Goal: Information Seeking & Learning: Learn about a topic

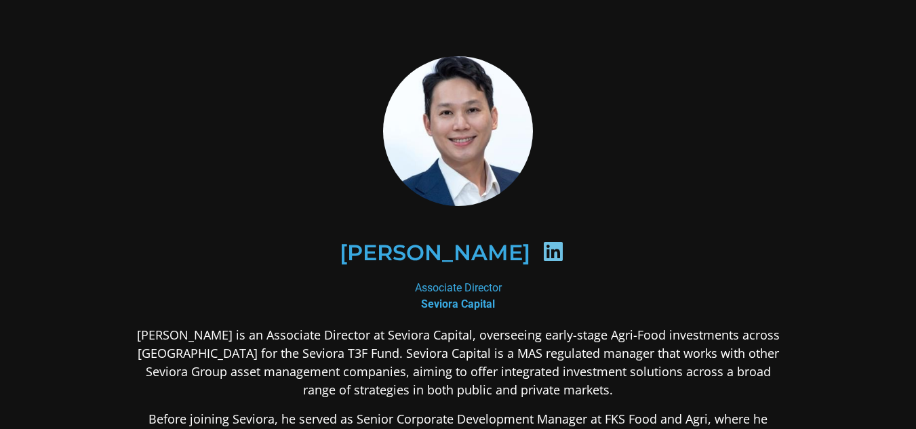
click at [542, 258] on icon at bounding box center [553, 252] width 22 height 22
click at [542, 254] on icon at bounding box center [553, 252] width 22 height 22
click at [542, 252] on icon at bounding box center [553, 252] width 22 height 22
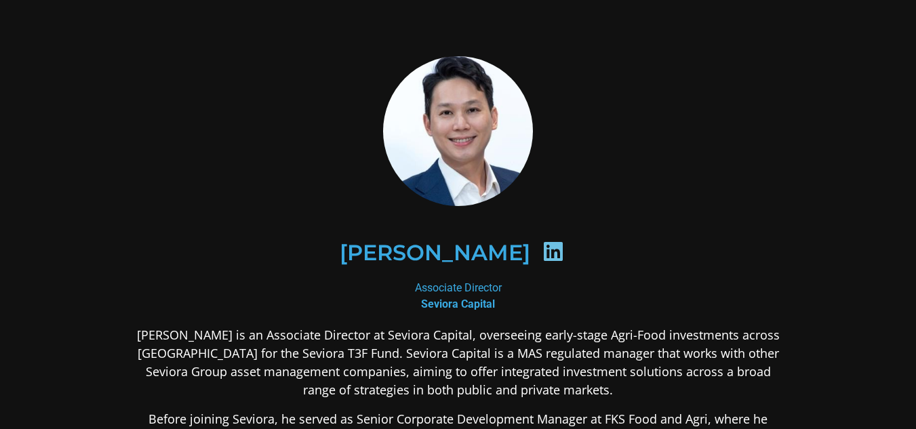
click at [542, 252] on icon at bounding box center [553, 252] width 22 height 22
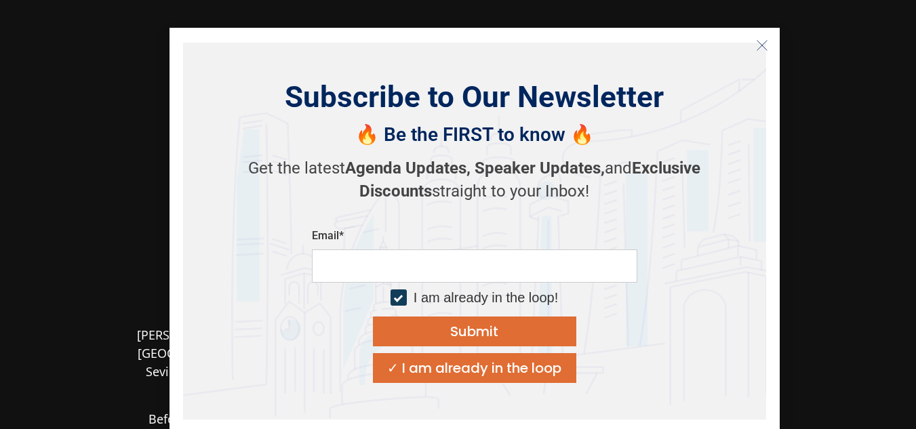
drag, startPoint x: 38, startPoint y: 126, endPoint x: 574, endPoint y: 97, distance: 536.3
click at [43, 127] on section "Jeremy Phua Associate Director Seviora Capital Jeremy Phua is an Associate Dire…" at bounding box center [458, 374] width 916 height 748
drag, startPoint x: 756, startPoint y: 51, endPoint x: 761, endPoint y: 43, distance: 8.8
click at [757, 50] on icon "Close" at bounding box center [762, 45] width 12 height 12
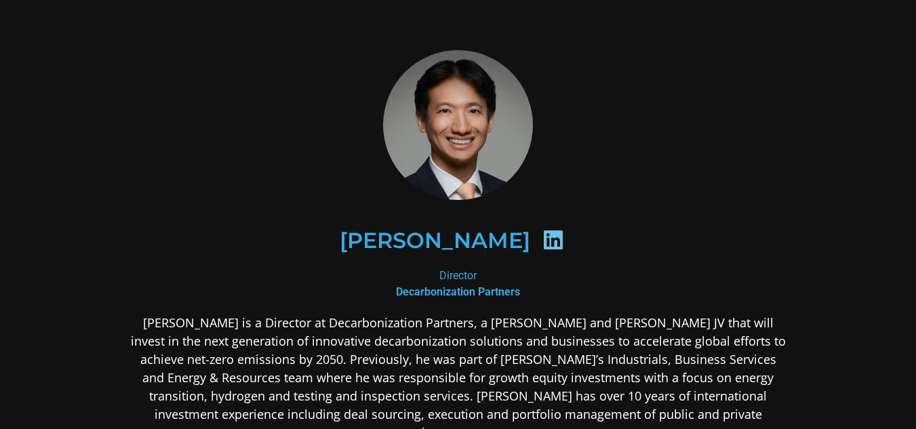
drag, startPoint x: 443, startPoint y: 275, endPoint x: 496, endPoint y: 257, distance: 56.0
drag, startPoint x: 496, startPoint y: 257, endPoint x: 450, endPoint y: 246, distance: 46.7
click at [371, 249] on div "[PERSON_NAME]" at bounding box center [457, 241] width 593 height 70
click at [542, 241] on icon at bounding box center [553, 240] width 22 height 22
